Goal: Task Accomplishment & Management: Use online tool/utility

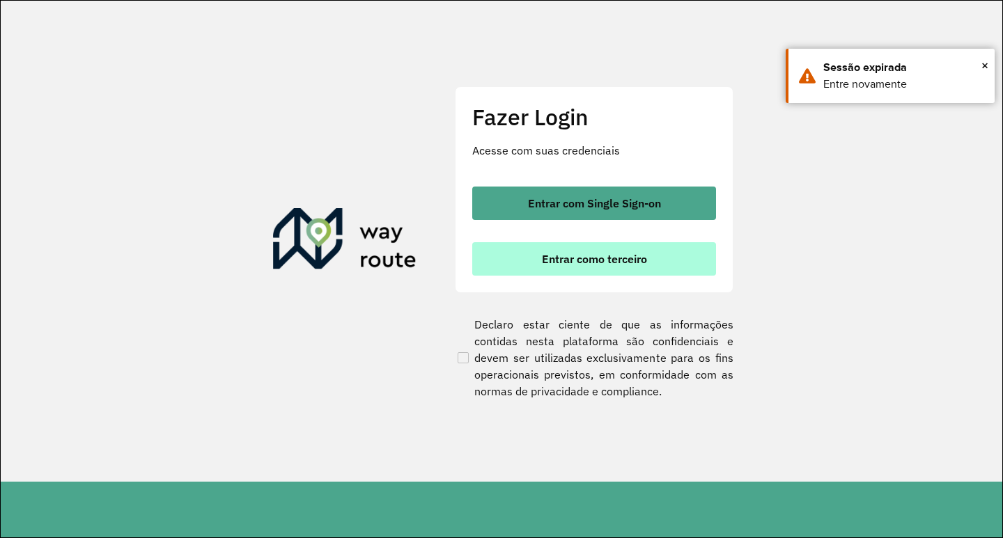
click at [637, 270] on button "Entrar como terceiro" at bounding box center [594, 258] width 244 height 33
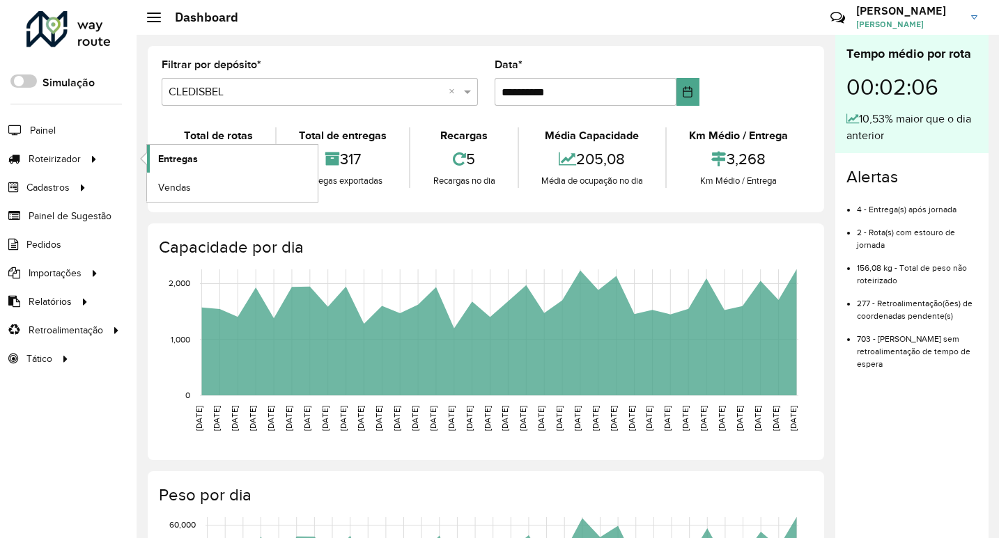
click at [162, 162] on span "Entregas" at bounding box center [178, 159] width 40 height 15
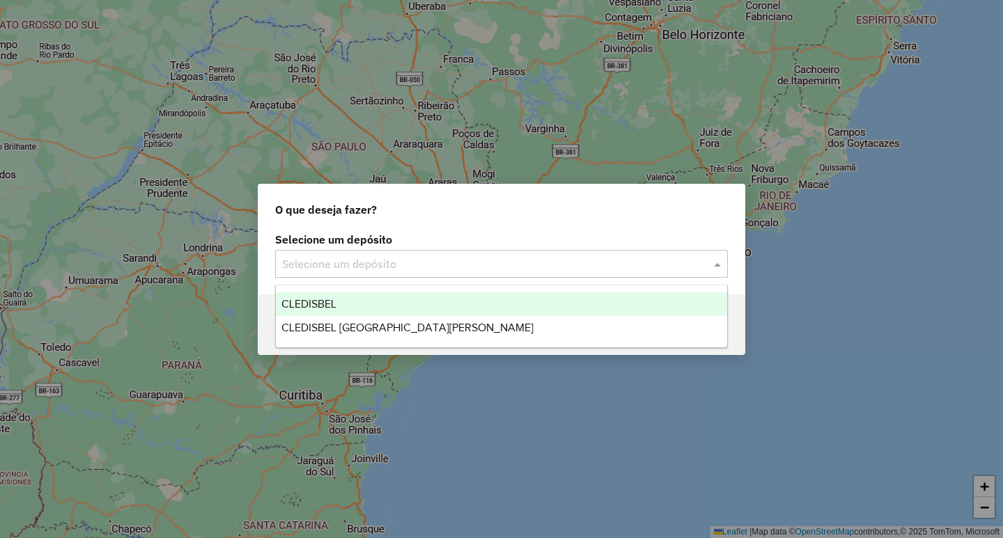
click at [331, 252] on div "Selecione um depósito" at bounding box center [501, 264] width 453 height 28
click at [328, 304] on span "CLEDISBEL" at bounding box center [308, 304] width 55 height 12
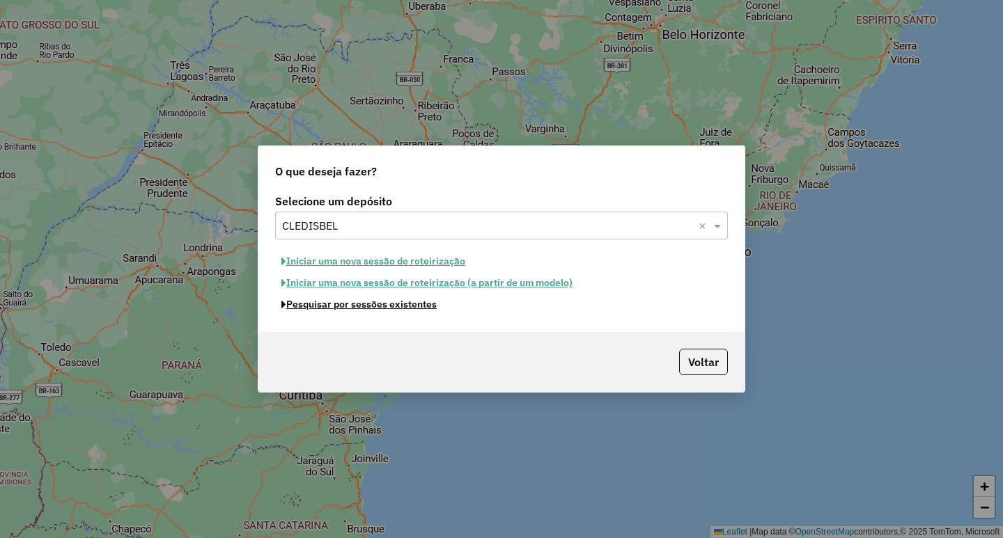
click at [422, 308] on button "Pesquisar por sessões existentes" at bounding box center [359, 305] width 168 height 22
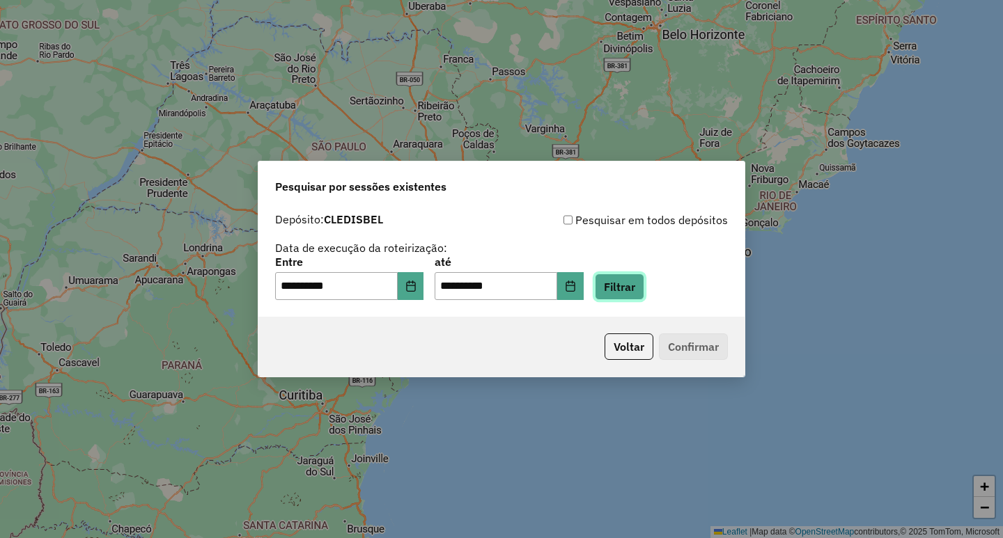
click at [640, 283] on button "Filtrar" at bounding box center [619, 287] width 49 height 26
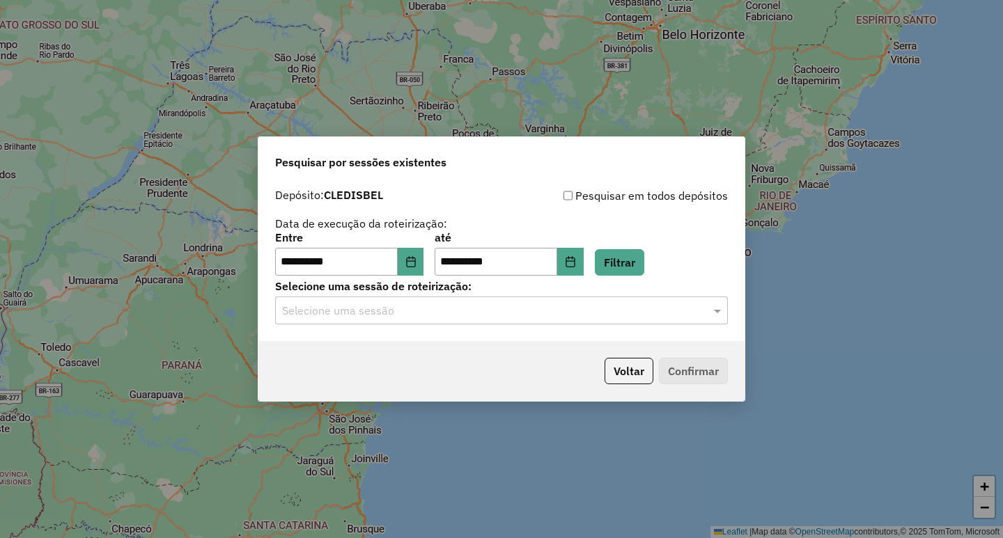
click at [481, 310] on input "text" at bounding box center [487, 311] width 411 height 17
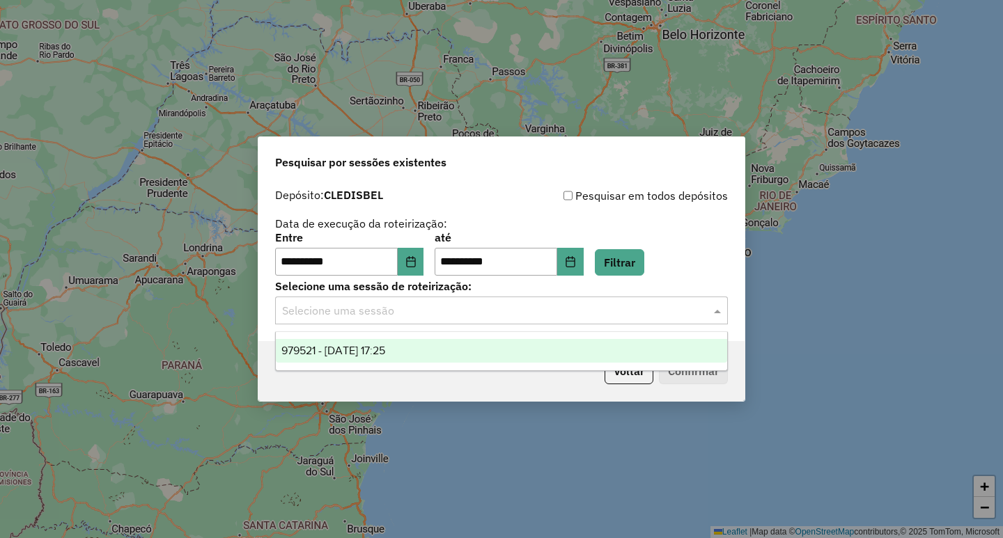
click at [435, 341] on div "979521 - [DATE] 17:25" at bounding box center [501, 351] width 451 height 24
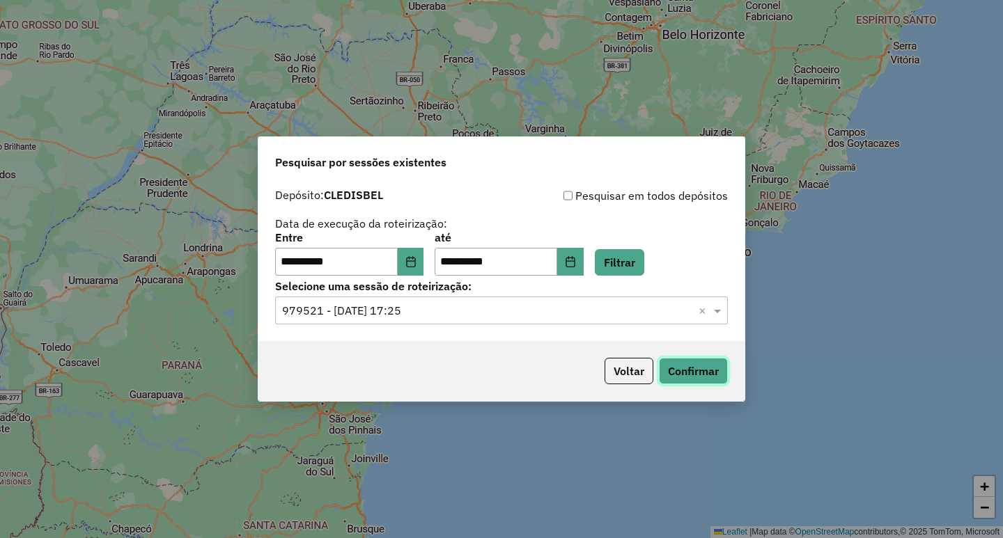
click at [681, 374] on button "Confirmar" at bounding box center [693, 371] width 69 height 26
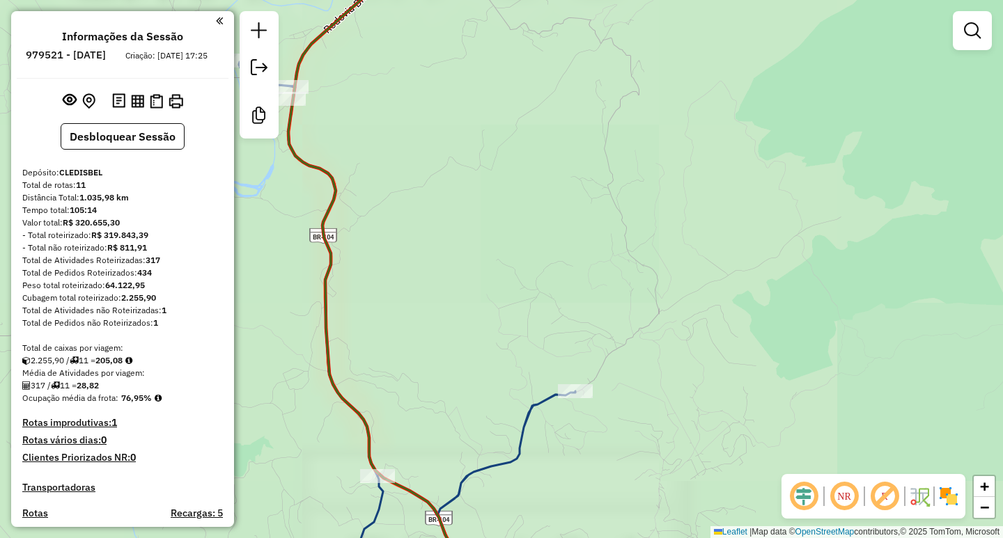
drag, startPoint x: 627, startPoint y: 447, endPoint x: 572, endPoint y: 161, distance: 291.5
click at [572, 189] on div "Janela de atendimento Grade de atendimento Capacidade Transportadoras Veículos …" at bounding box center [501, 269] width 1003 height 538
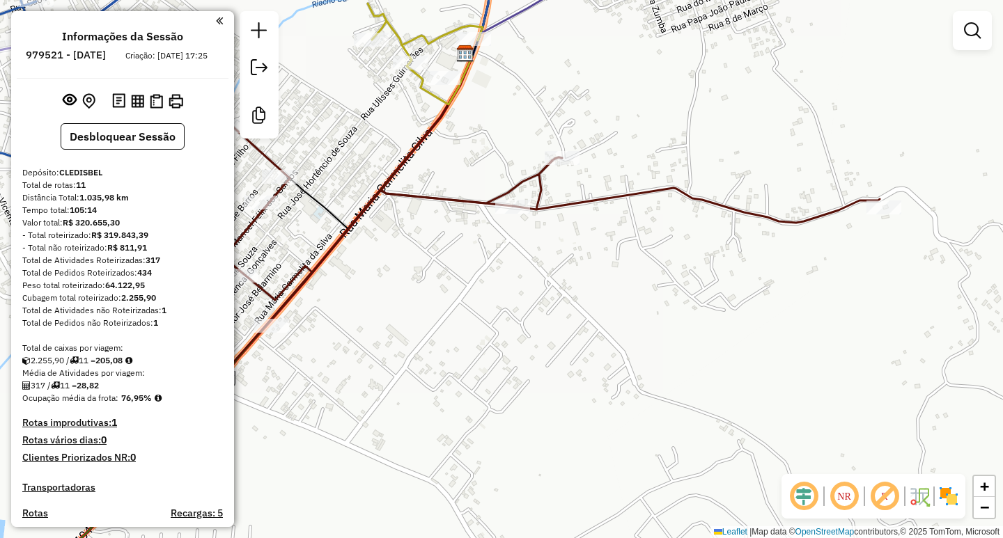
drag, startPoint x: 431, startPoint y: 167, endPoint x: 437, endPoint y: 249, distance: 82.4
click at [437, 245] on div "Janela de atendimento Grade de atendimento Capacidade Transportadoras Veículos …" at bounding box center [501, 269] width 1003 height 538
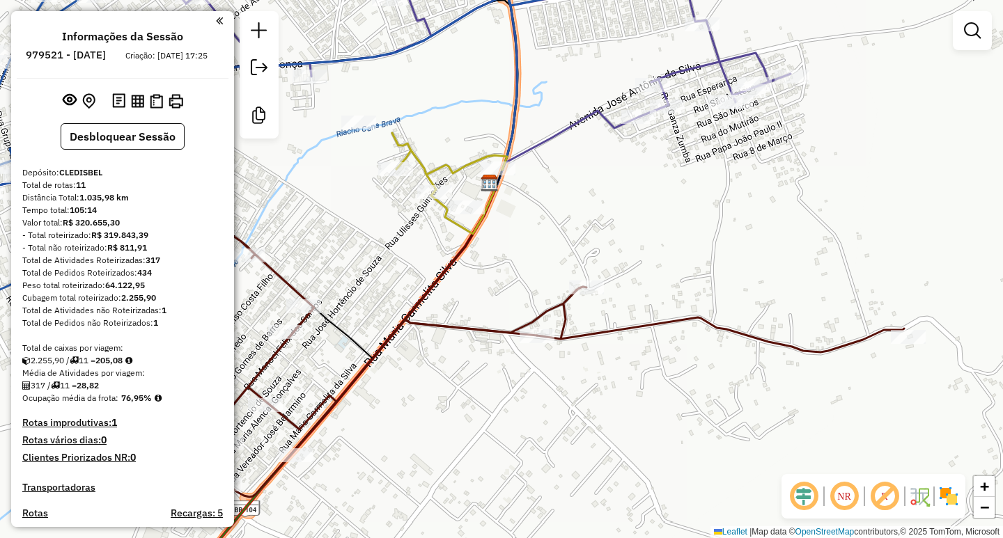
drag, startPoint x: 658, startPoint y: 389, endPoint x: 782, endPoint y: 383, distance: 123.4
click at [772, 388] on div "Janela de atendimento Grade de atendimento Capacidade Transportadoras Veículos …" at bounding box center [501, 269] width 1003 height 538
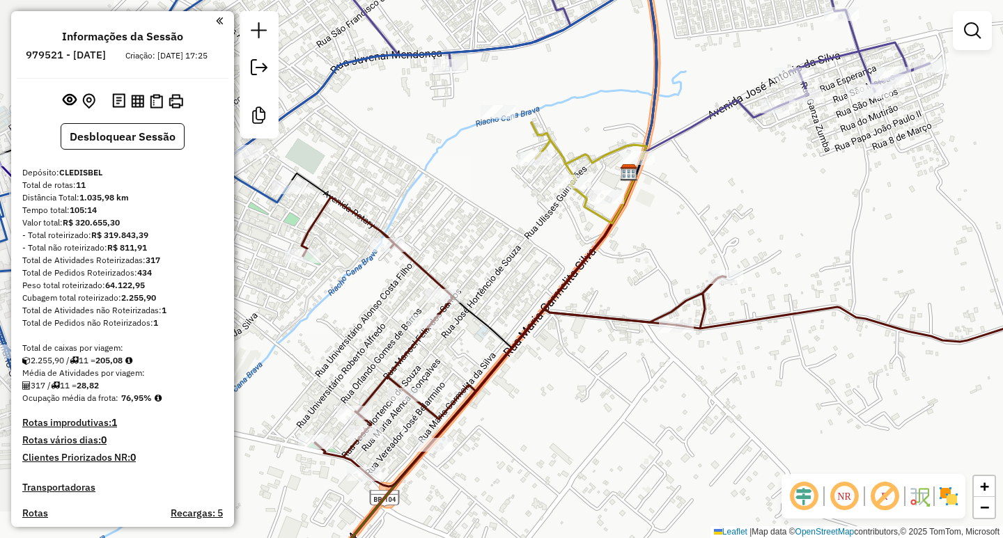
drag, startPoint x: 580, startPoint y: 406, endPoint x: 636, endPoint y: 253, distance: 163.1
click at [636, 253] on div "Janela de atendimento Grade de atendimento Capacidade Transportadoras Veículos …" at bounding box center [501, 269] width 1003 height 538
